Goal: Information Seeking & Learning: Check status

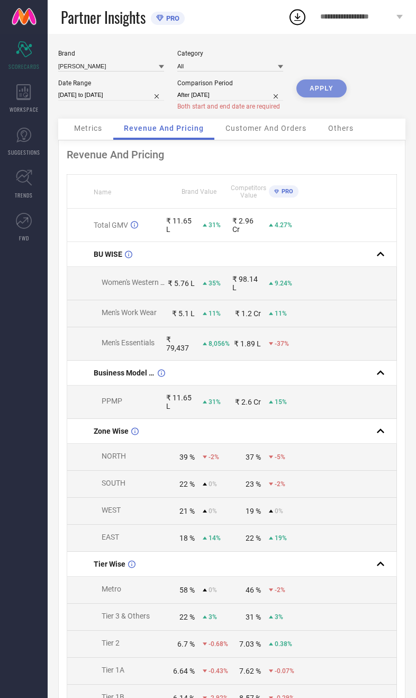
scroll to position [0, 40]
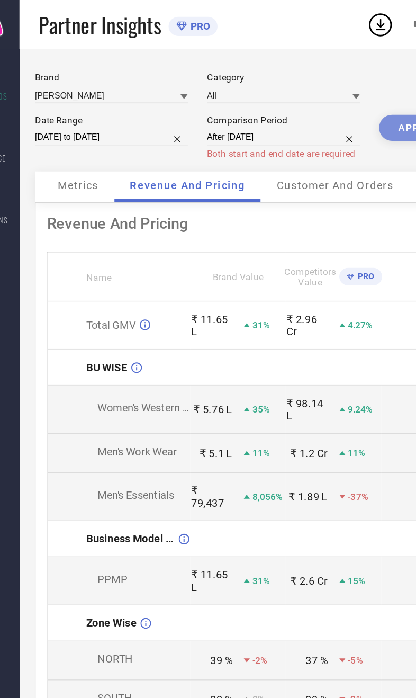
select select "8"
select select "2024"
select select "9"
select select "2024"
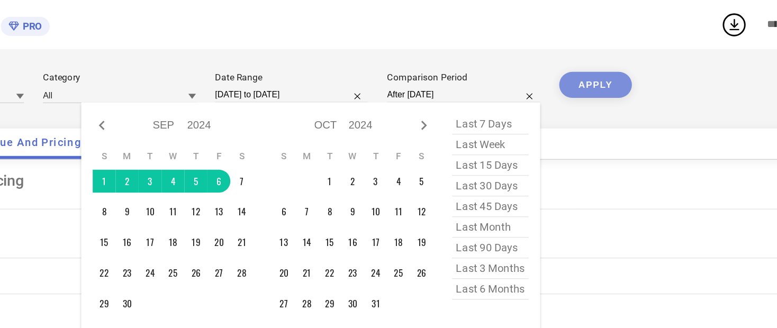
type input "[DATE] to [DATE]"
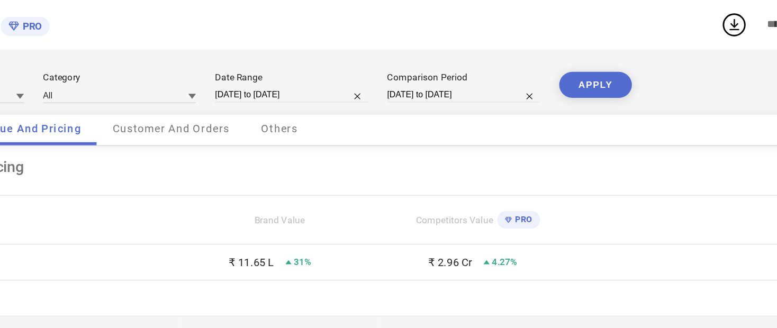
select select "8"
select select "2024"
select select "9"
select select "2024"
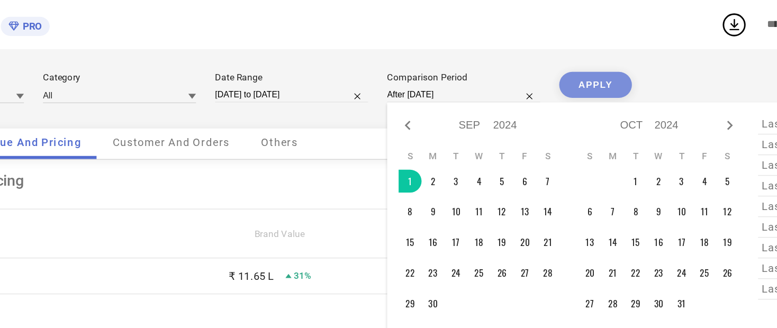
type input "[DATE] to [DATE]"
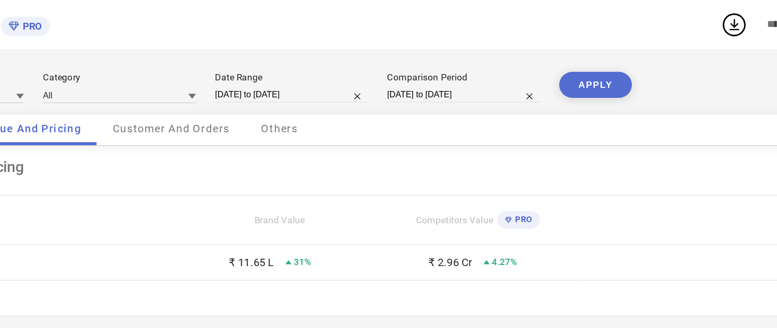
click at [415, 60] on button "APPLY" at bounding box center [562, 59] width 50 height 18
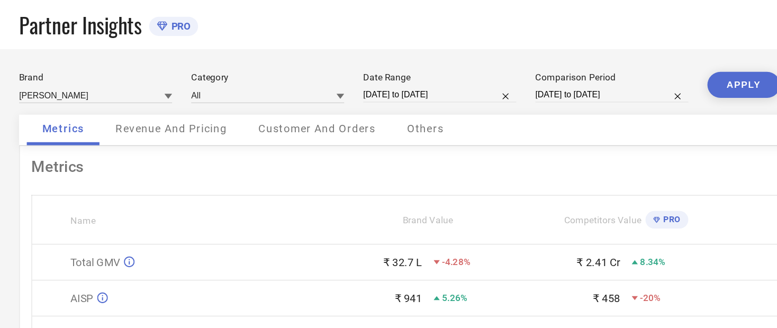
click at [128, 93] on span "Revenue And Pricing" at bounding box center [166, 89] width 77 height 8
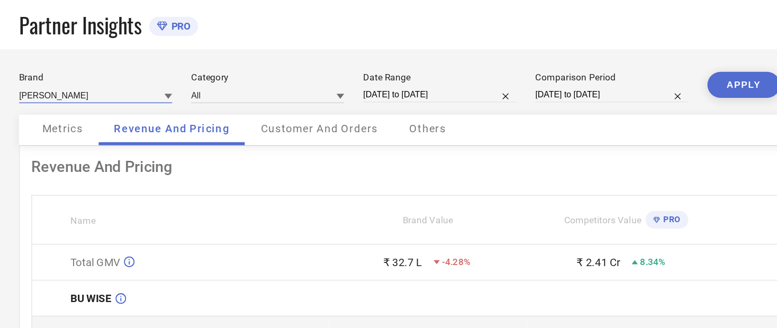
click at [61, 61] on input at bounding box center [114, 65] width 106 height 11
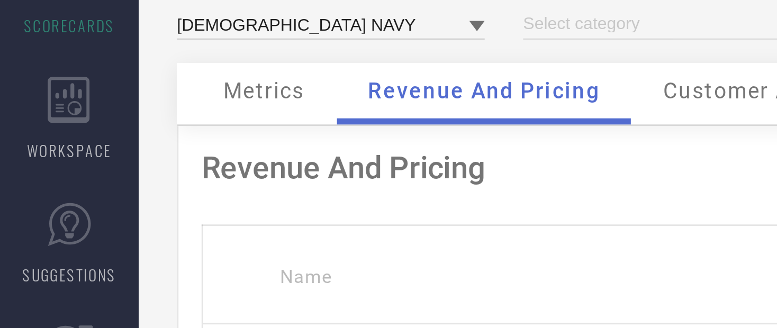
type input "All"
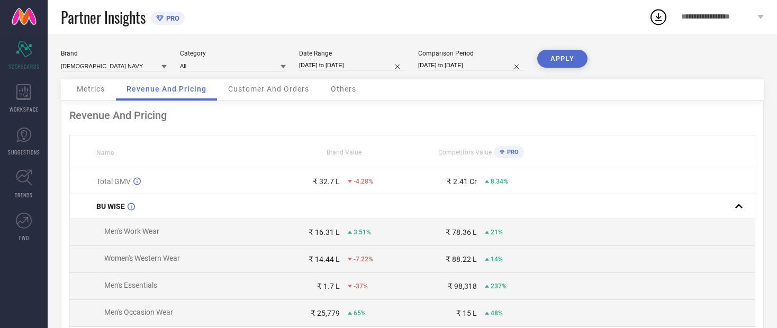
click at [415, 61] on button "APPLY" at bounding box center [562, 59] width 50 height 18
